Goal: Transaction & Acquisition: Book appointment/travel/reservation

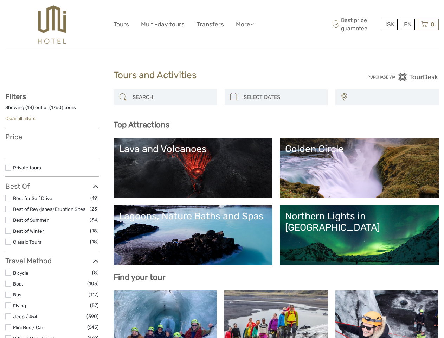
select select
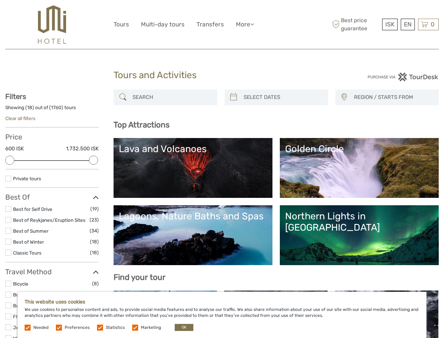
click at [190, 24] on ul "Tours Multi-day tours Transfers More Food & drink Travel Articles Back to Hotel…" at bounding box center [189, 24] width 151 height 10
click at [245, 24] on link "More" at bounding box center [245, 24] width 18 height 10
click at [254, 24] on icon at bounding box center [252, 24] width 4 height 6
click at [390, 24] on span "ISK" at bounding box center [390, 24] width 9 height 7
click at [408, 24] on div "EN English Español Deutsch" at bounding box center [408, 25] width 14 height 12
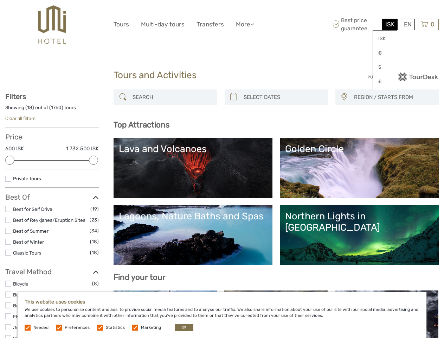
click at [429, 24] on div "0 Items Total 0 ISK Checkout The shopping cart is empty." at bounding box center [428, 25] width 21 height 12
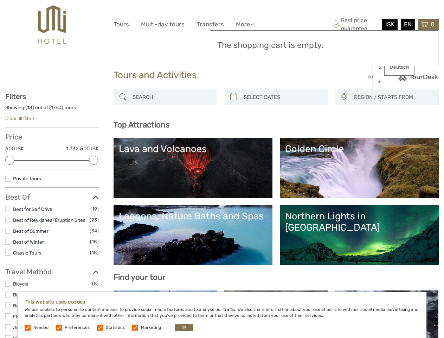
click at [10, 160] on div at bounding box center [9, 159] width 9 height 9
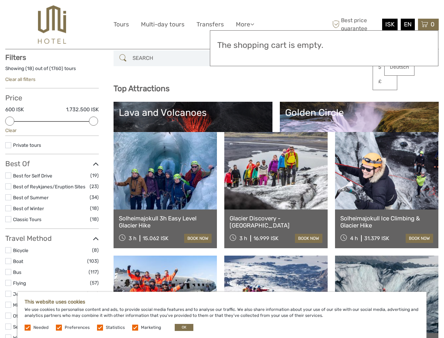
click at [234, 132] on link at bounding box center [275, 170] width 103 height 77
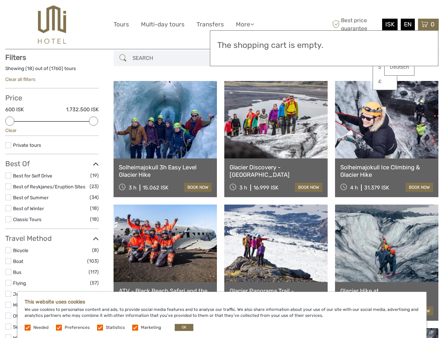
click at [283, 97] on link at bounding box center [275, 119] width 103 height 77
